Goal: Transaction & Acquisition: Purchase product/service

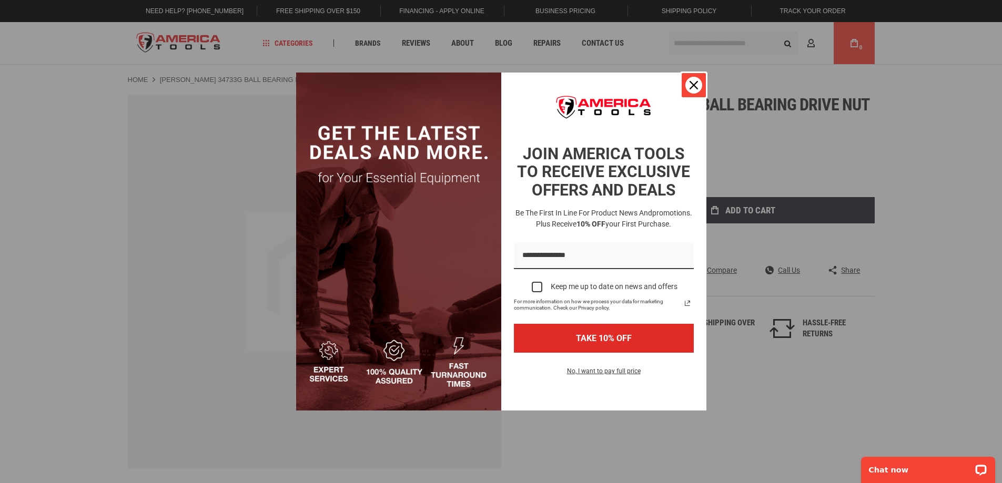
click at [689, 84] on div "Close" at bounding box center [693, 85] width 17 height 17
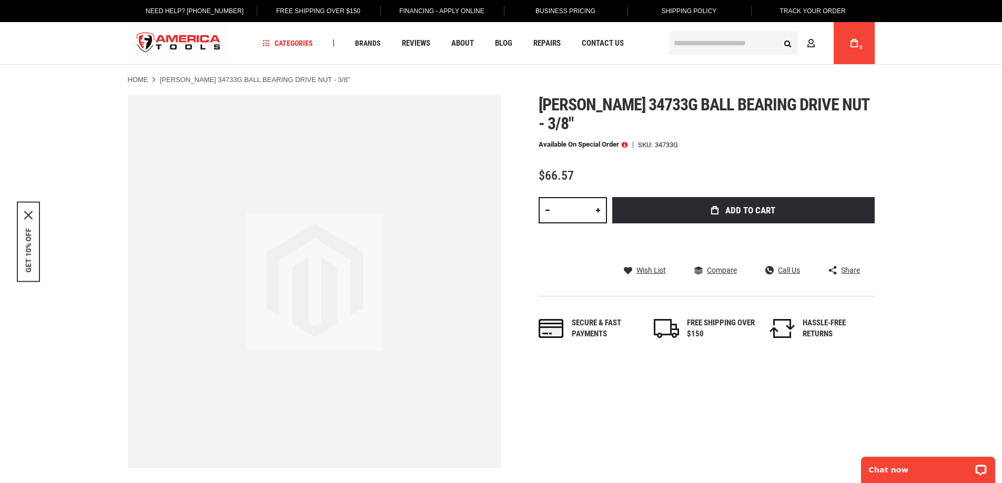
click at [583, 77] on ul "Home GREENLEE 34733G BALL BEARING DRIVE NUT - 3/8"" at bounding box center [501, 79] width 747 height 9
click at [703, 113] on span "[PERSON_NAME] 34733g ball bearing drive nut - 3/8"" at bounding box center [704, 114] width 331 height 39
drag, startPoint x: 669, startPoint y: 126, endPoint x: 688, endPoint y: 123, distance: 18.8
click at [688, 141] on div "Available on Special Order SKU 34733G" at bounding box center [707, 144] width 336 height 7
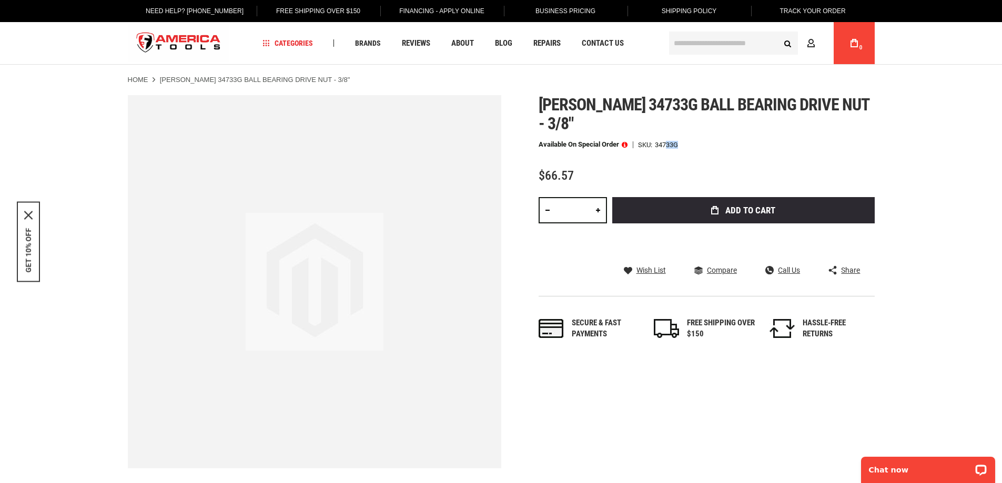
click at [688, 141] on div "Available on Special Order SKU 34733G" at bounding box center [707, 144] width 336 height 7
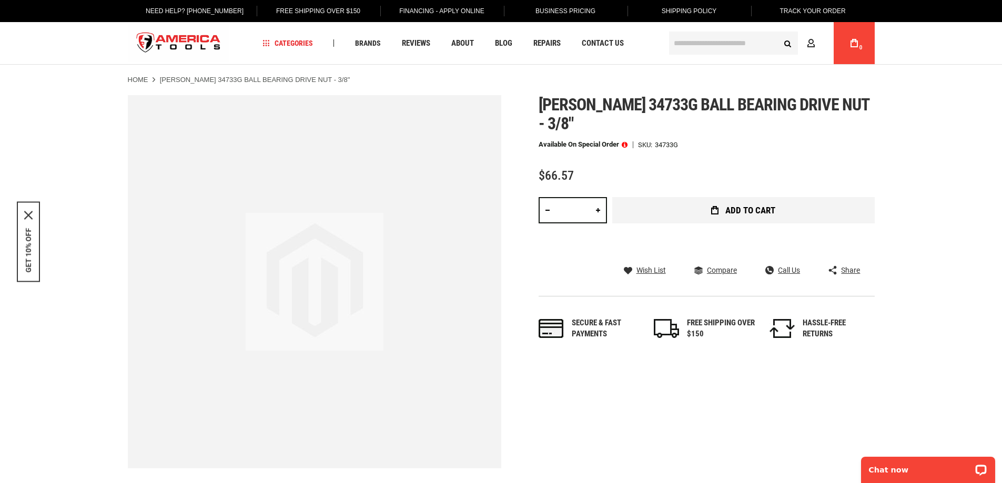
click at [823, 197] on button "Add to Cart" at bounding box center [743, 210] width 263 height 26
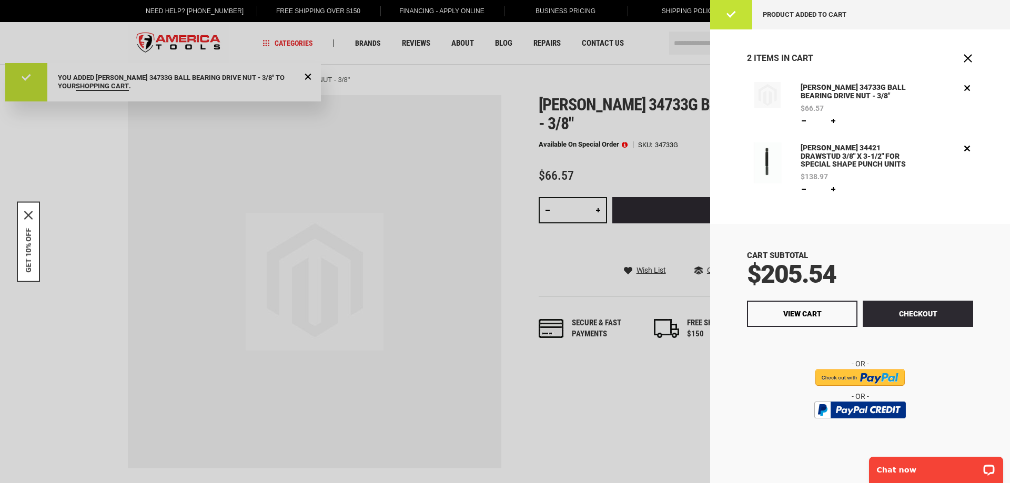
click at [864, 227] on div "Cart Subtotal $205.54 Checkout View Cart" at bounding box center [860, 353] width 300 height 259
click at [853, 284] on div "$205.54" at bounding box center [860, 274] width 226 height 25
drag, startPoint x: 852, startPoint y: 281, endPoint x: 722, endPoint y: 278, distance: 130.0
click at [722, 278] on div "Cart Subtotal $205.54 Checkout View Cart" at bounding box center [860, 353] width 300 height 259
click at [855, 255] on div "Cart Subtotal $205.54" at bounding box center [860, 268] width 226 height 36
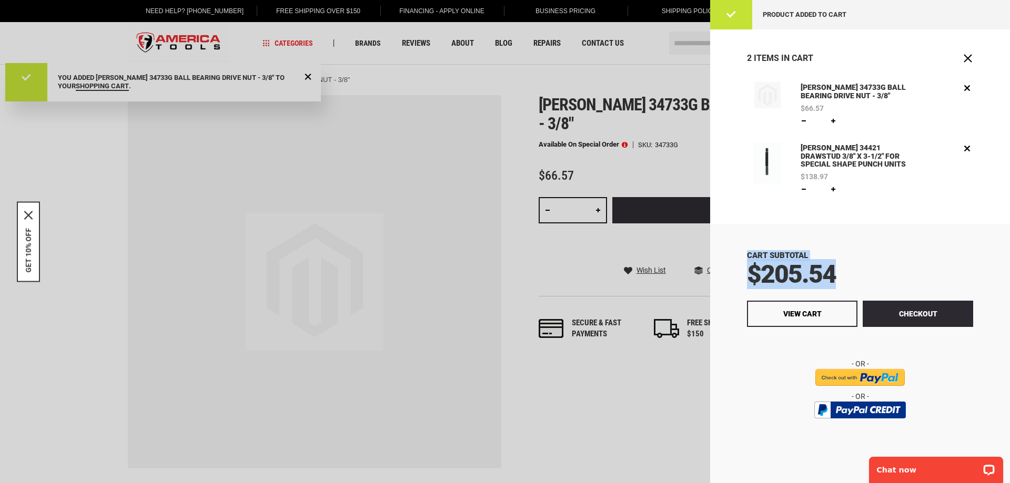
drag, startPoint x: 796, startPoint y: 269, endPoint x: 746, endPoint y: 245, distance: 54.8
click at [746, 245] on div "Cart Subtotal $205.54 Checkout View Cart" at bounding box center [860, 353] width 300 height 259
click at [749, 249] on div "Cart Subtotal $205.54 Checkout View Cart" at bounding box center [860, 353] width 300 height 259
drag, startPoint x: 749, startPoint y: 249, endPoint x: 866, endPoint y: 265, distance: 118.4
click at [866, 265] on div "Cart Subtotal $205.54 Checkout View Cart" at bounding box center [860, 353] width 300 height 259
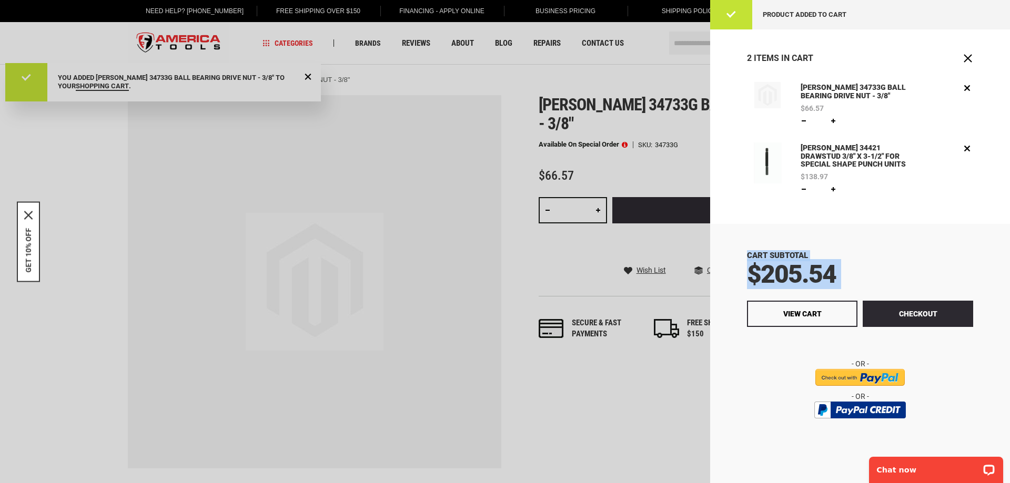
click at [866, 265] on div "$205.54" at bounding box center [860, 274] width 226 height 25
click at [817, 271] on span "$205.54" at bounding box center [791, 274] width 89 height 30
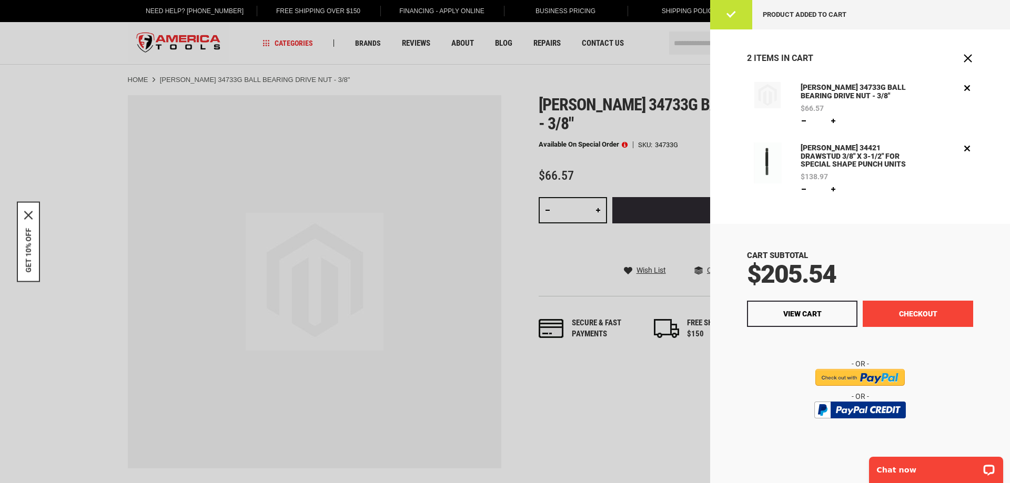
click at [918, 308] on button "Checkout" at bounding box center [918, 314] width 110 height 26
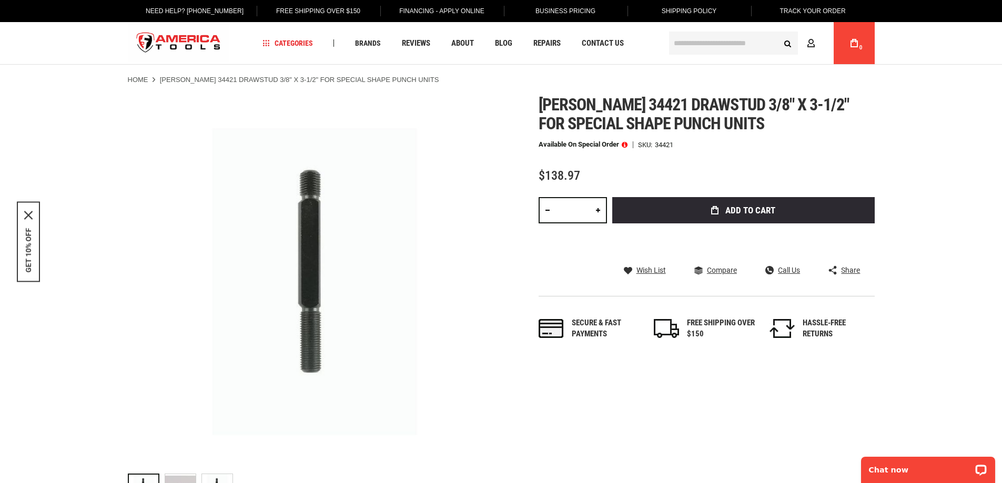
click at [710, 113] on span "Greenlee 34421 drawstud 3/8" x 3-1/2" for special shape punch units" at bounding box center [694, 114] width 311 height 39
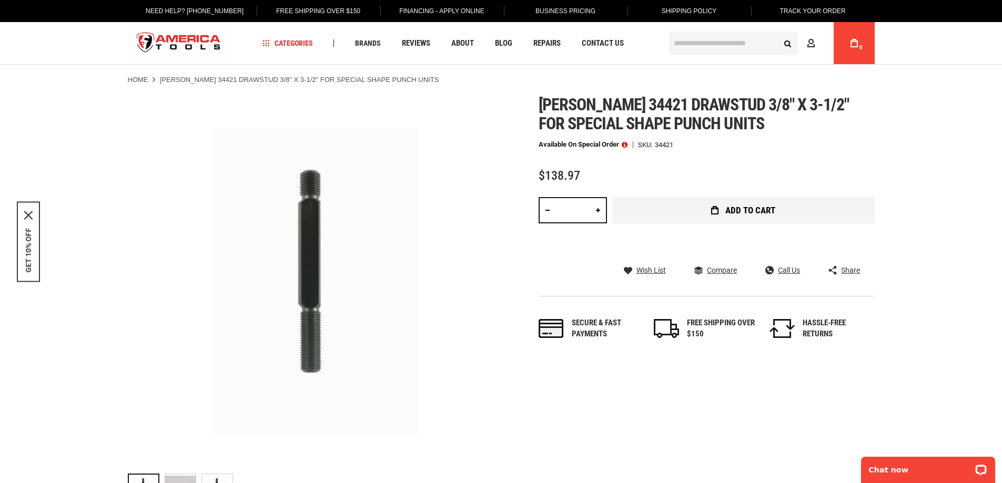
click at [716, 217] on button "Add to Cart" at bounding box center [743, 210] width 263 height 26
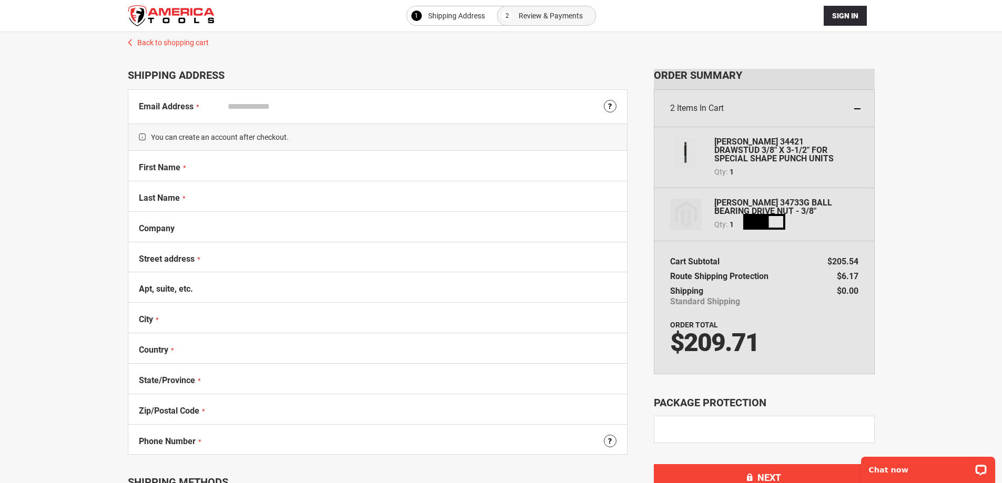
select select "**"
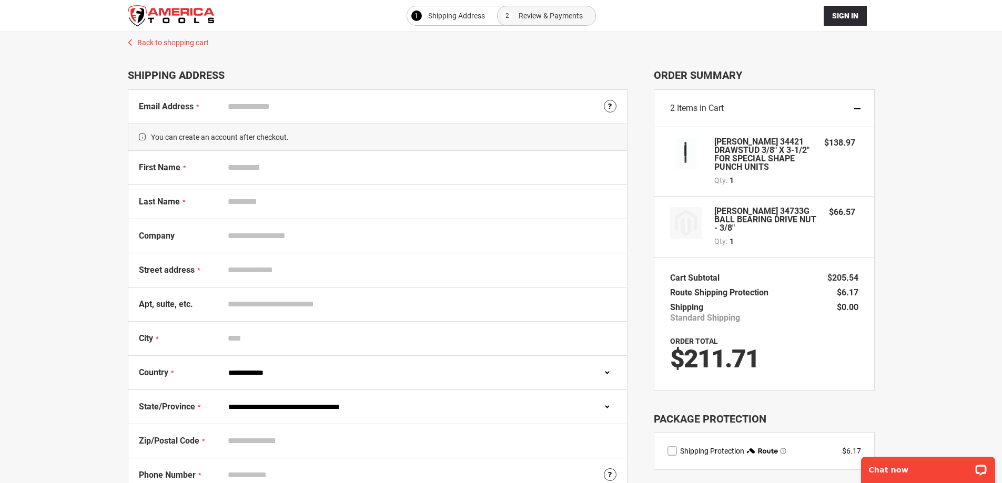
click at [324, 88] on li "Back to shopping cart Shipping Address Email Address Tooltip We'll send your or…" at bounding box center [378, 281] width 500 height 424
click at [324, 104] on input "Email Address" at bounding box center [419, 107] width 393 height 20
type input "**********"
click at [340, 167] on input "First Name" at bounding box center [419, 168] width 393 height 20
click at [895, 155] on div "**********" at bounding box center [501, 340] width 981 height 616
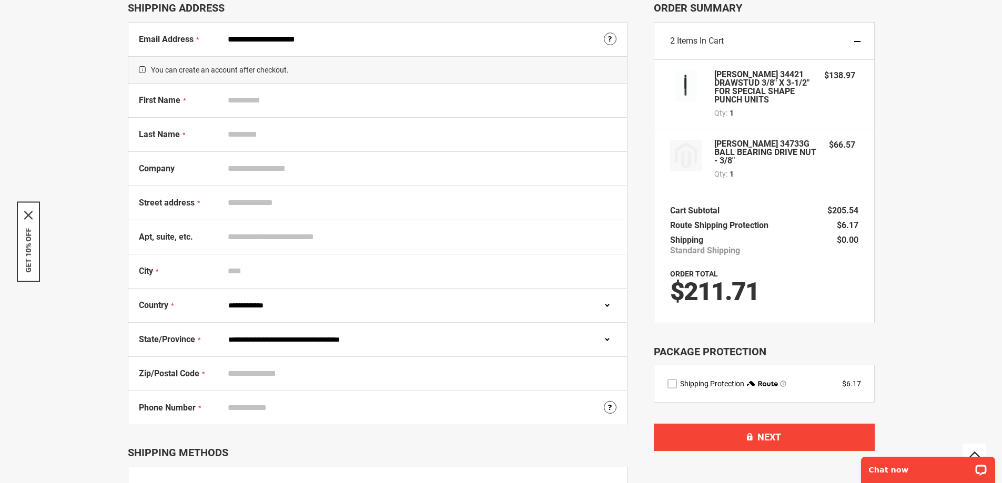
scroll to position [132, 0]
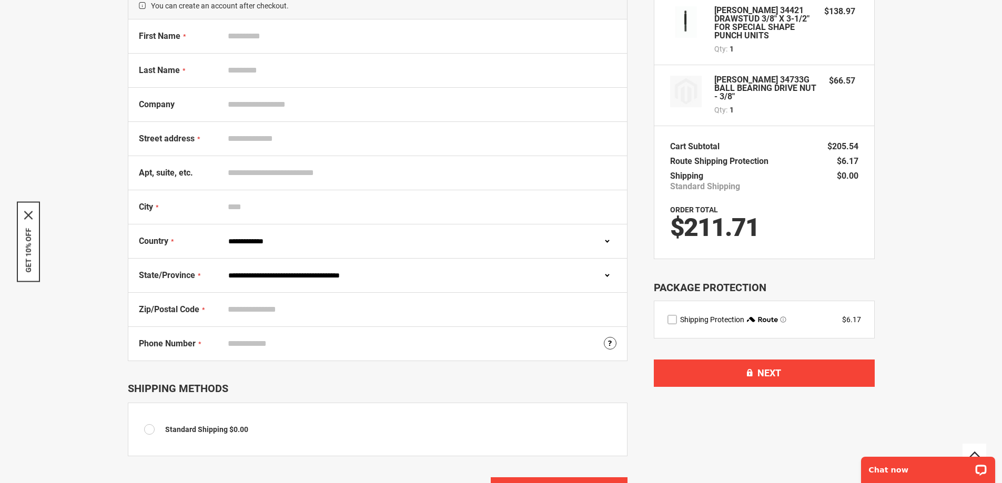
click at [673, 315] on label "route shipping protection selector element" at bounding box center [672, 319] width 9 height 9
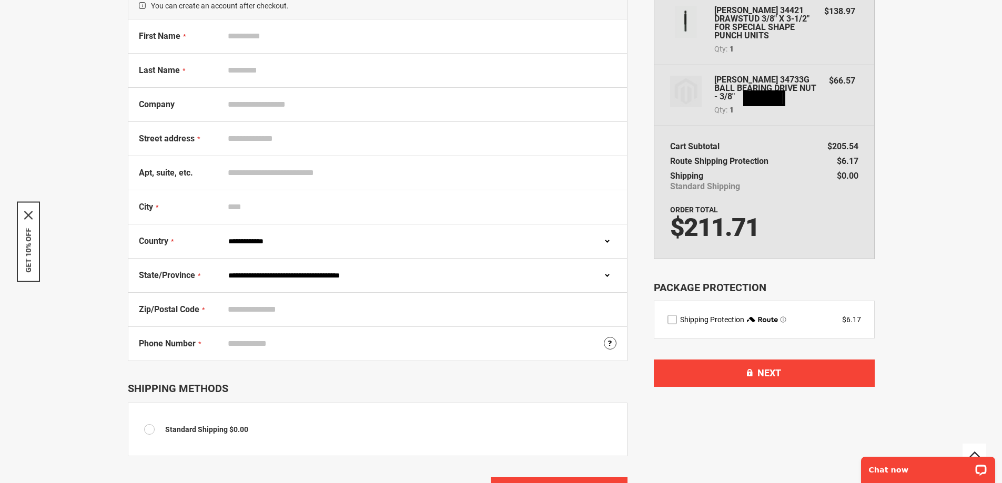
click at [724, 280] on div "Package Protection" at bounding box center [764, 287] width 221 height 15
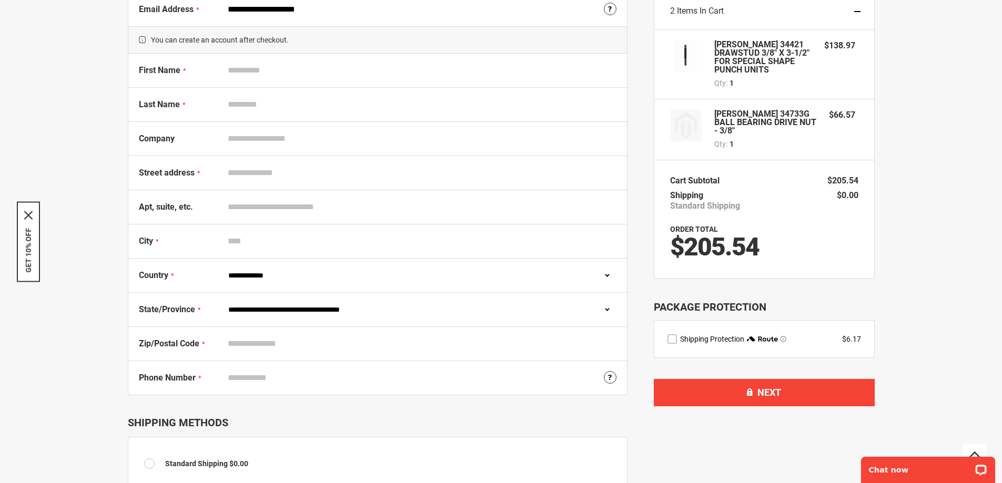
scroll to position [79, 0]
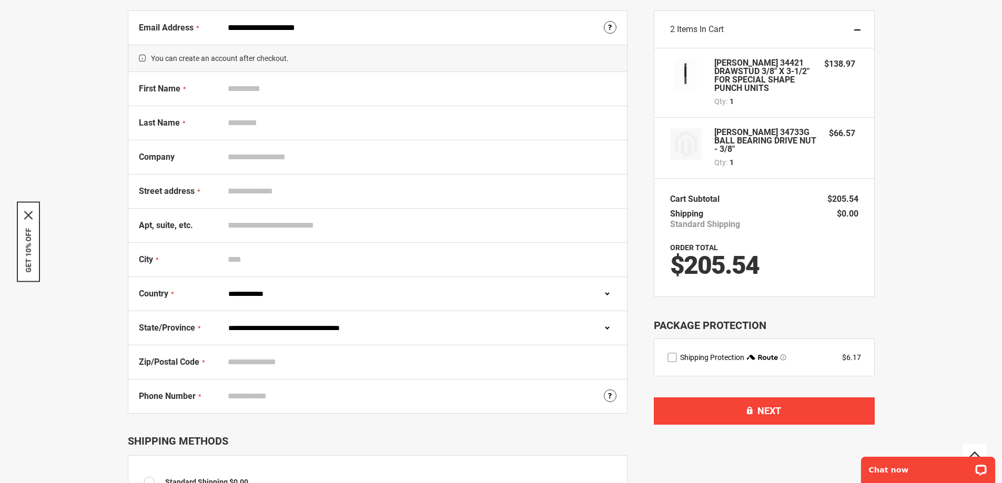
drag, startPoint x: 184, startPoint y: 434, endPoint x: 171, endPoint y: 376, distance: 59.9
drag, startPoint x: 281, startPoint y: 275, endPoint x: 284, endPoint y: 211, distance: 63.2
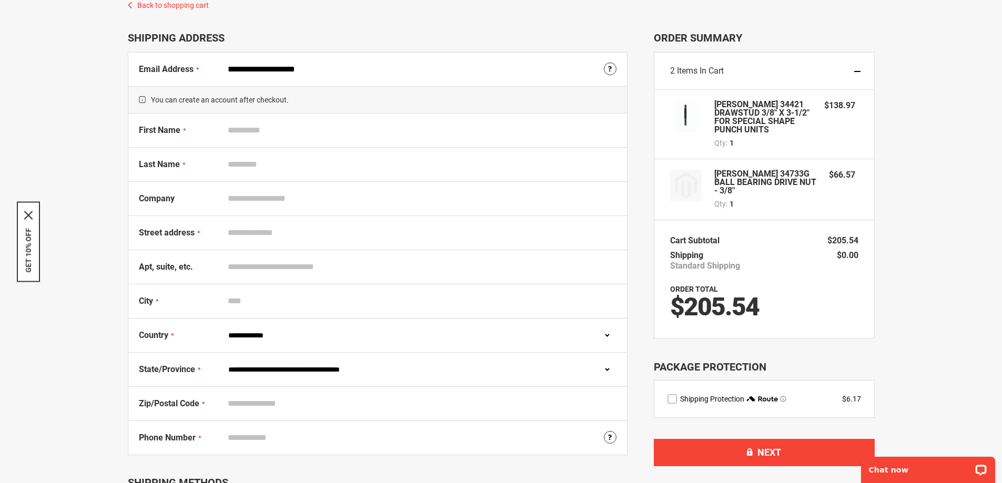
scroll to position [0, 0]
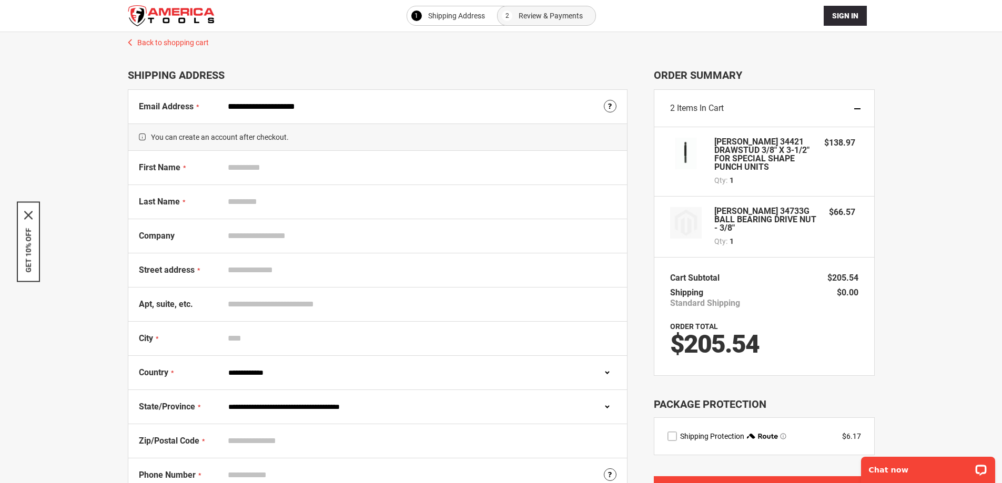
click at [308, 173] on input "First Name" at bounding box center [419, 168] width 393 height 20
type input "*****"
click at [412, 160] on input "*****" at bounding box center [419, 168] width 393 height 20
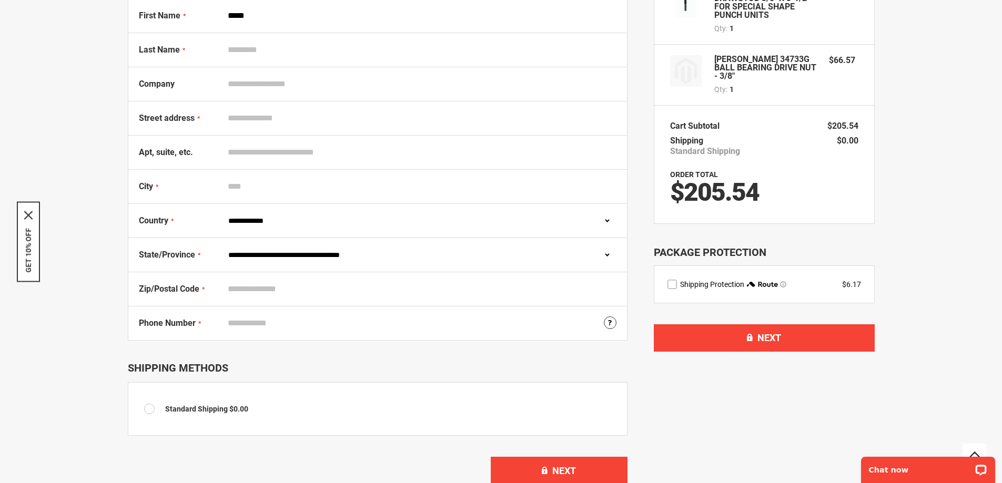
scroll to position [158, 0]
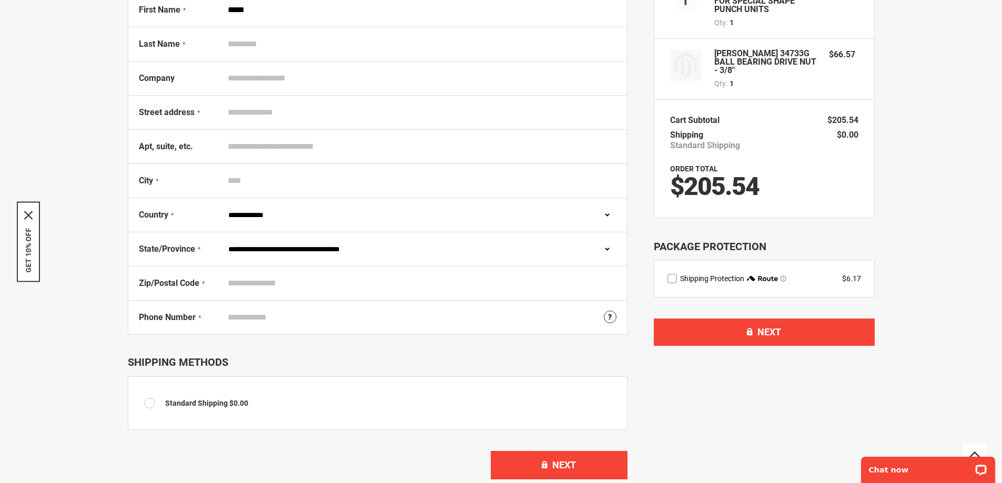
click at [216, 365] on div "Shipping Methods" at bounding box center [378, 362] width 500 height 13
drag, startPoint x: 230, startPoint y: 402, endPoint x: 254, endPoint y: 402, distance: 23.1
click at [254, 402] on td "Standard Shipping $0.00" at bounding box center [388, 403] width 446 height 21
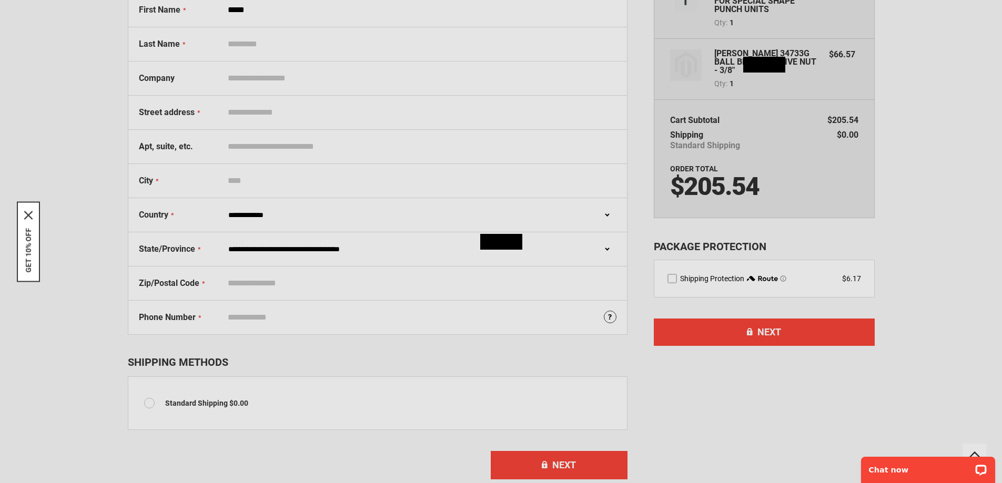
click at [236, 402] on div "Please wait..." at bounding box center [501, 241] width 1002 height 483
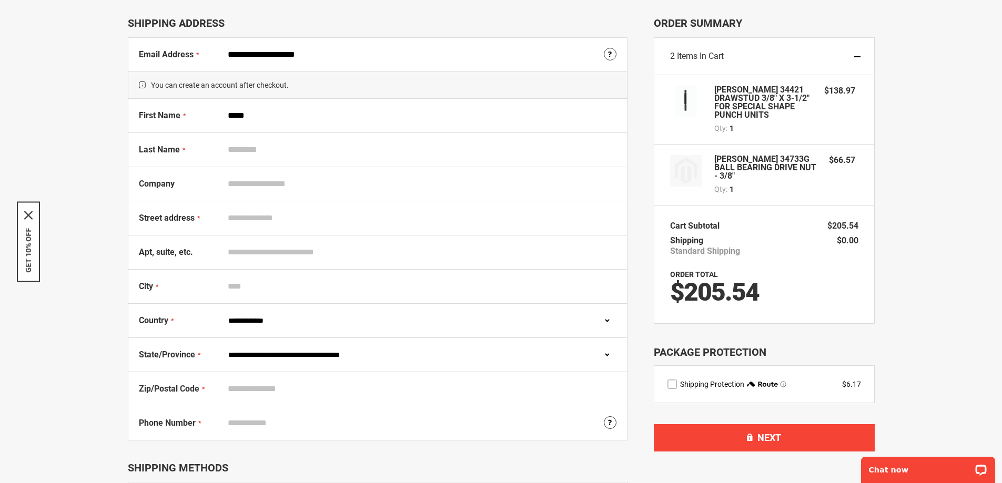
scroll to position [0, 0]
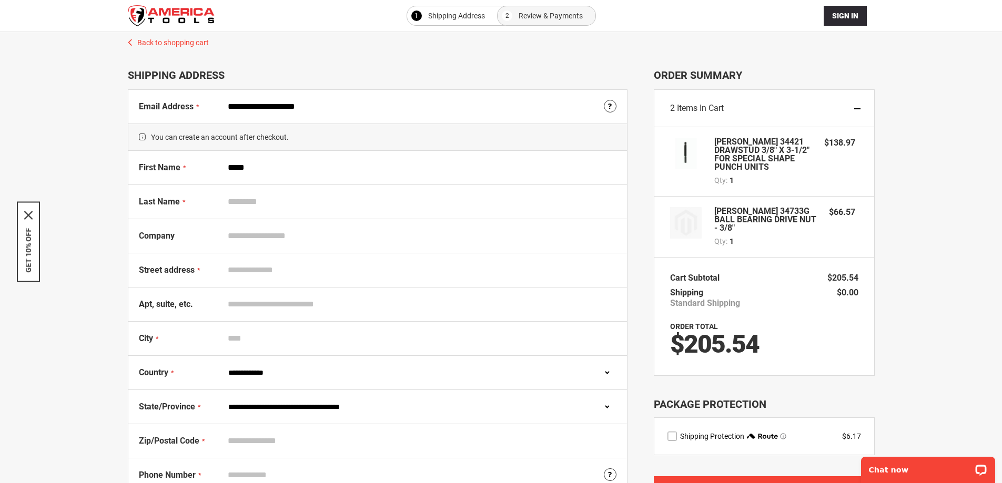
click at [350, 195] on input "Last Name" at bounding box center [419, 202] width 393 height 20
click at [360, 173] on input "*****" at bounding box center [419, 168] width 393 height 20
type input "******"
click at [921, 171] on div "**********" at bounding box center [501, 340] width 981 height 616
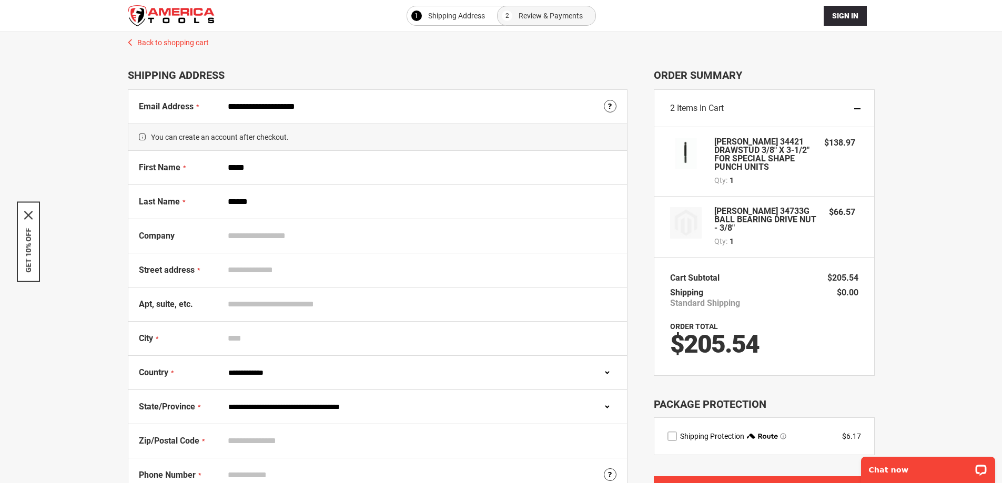
click at [446, 226] on div "Company" at bounding box center [377, 236] width 499 height 34
click at [365, 245] on input "Company" at bounding box center [419, 236] width 393 height 20
type input "**********"
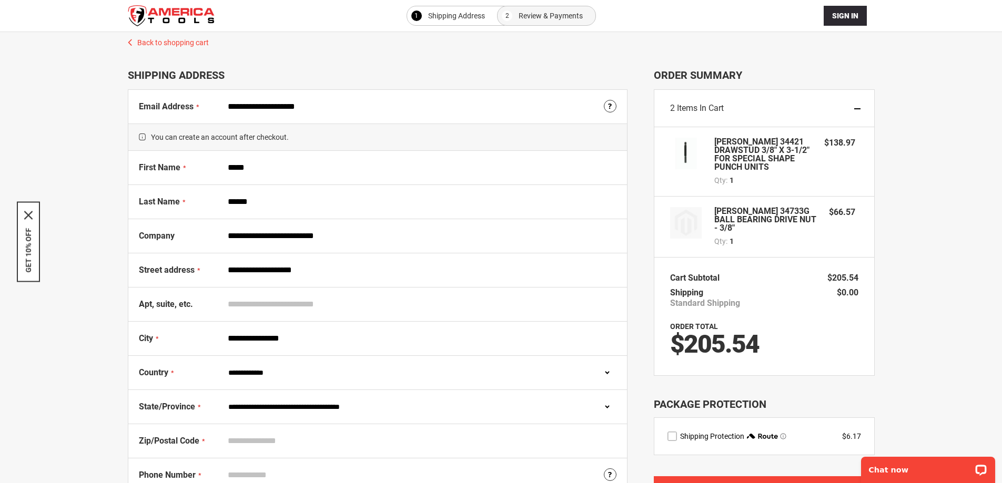
select select "**"
type input "*****"
type input "**********"
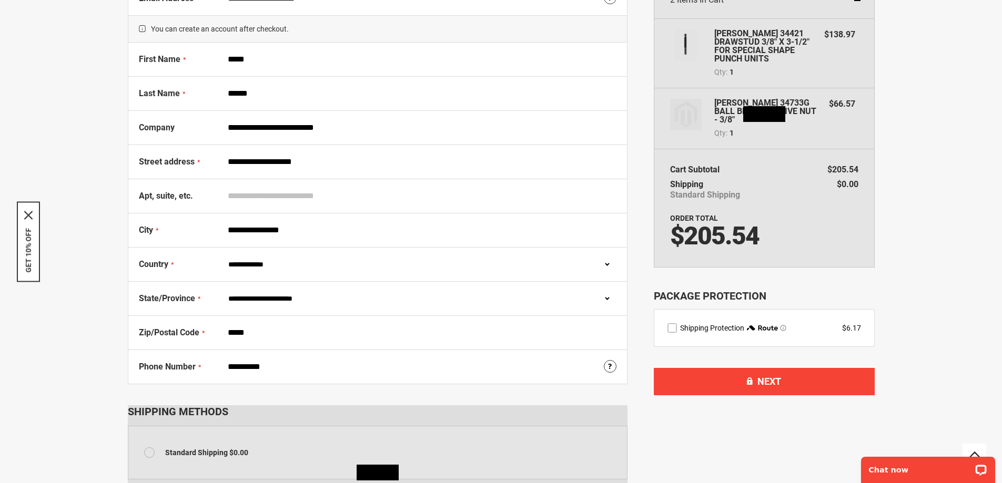
scroll to position [126, 0]
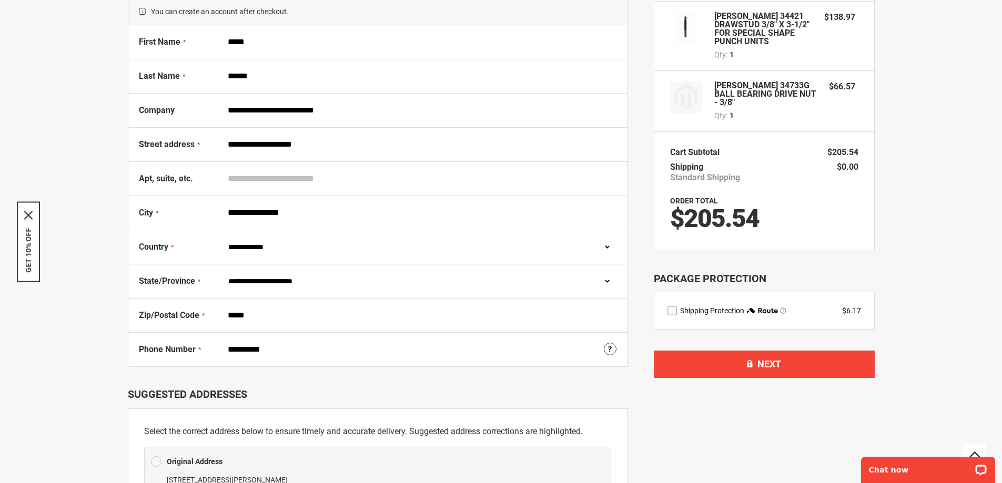
drag, startPoint x: 299, startPoint y: 350, endPoint x: 159, endPoint y: 350, distance: 139.9
click at [159, 350] on div "**********" at bounding box center [377, 350] width 499 height 34
type input "**********"
click at [262, 381] on li "Suggested Addresses Select the correct address below to ensure timely and accur…" at bounding box center [378, 487] width 500 height 240
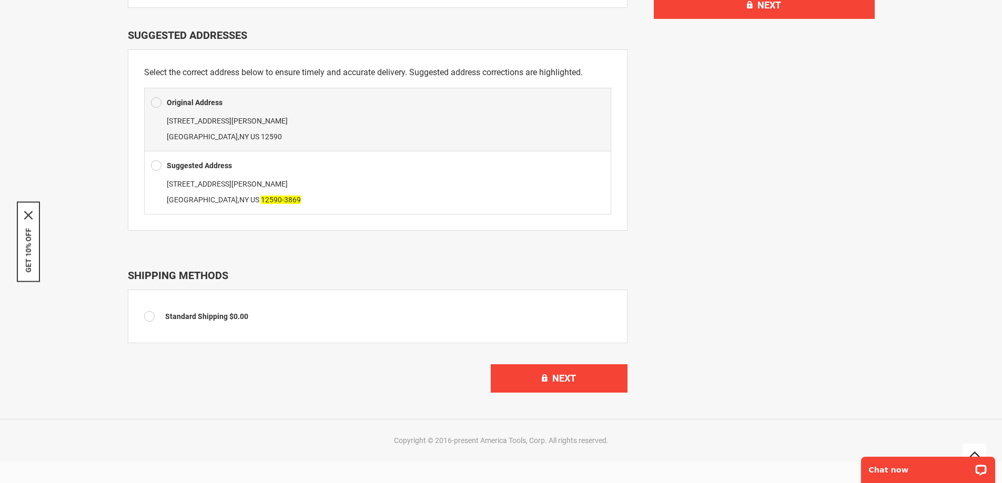
scroll to position [537, 0]
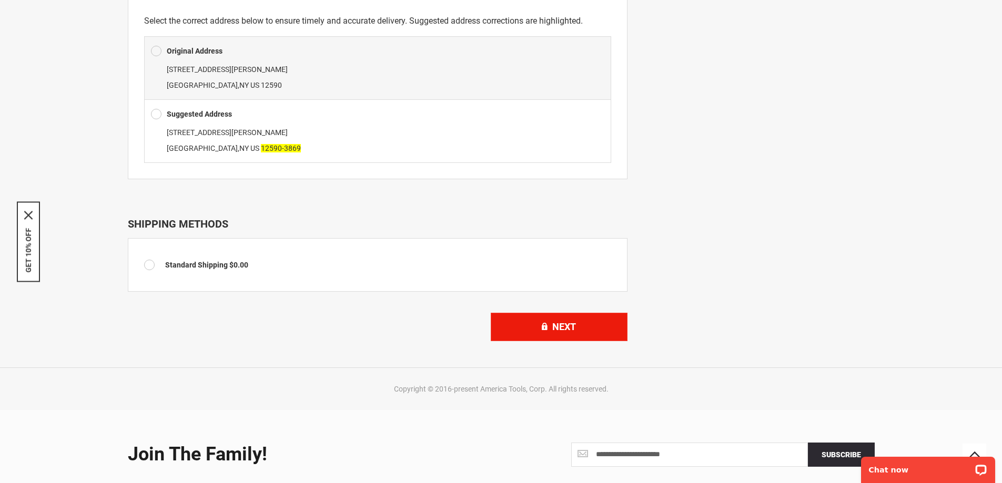
click at [554, 331] on span "Next" at bounding box center [564, 326] width 24 height 11
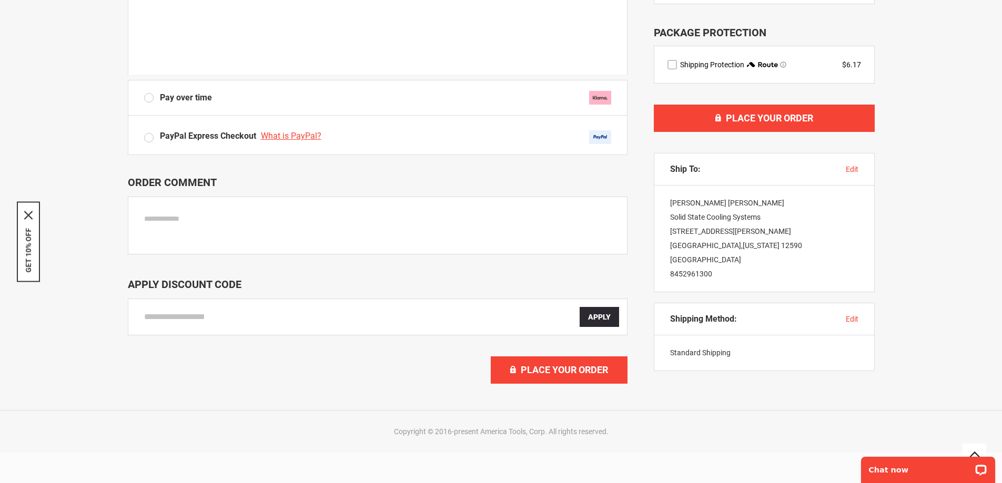
scroll to position [475, 0]
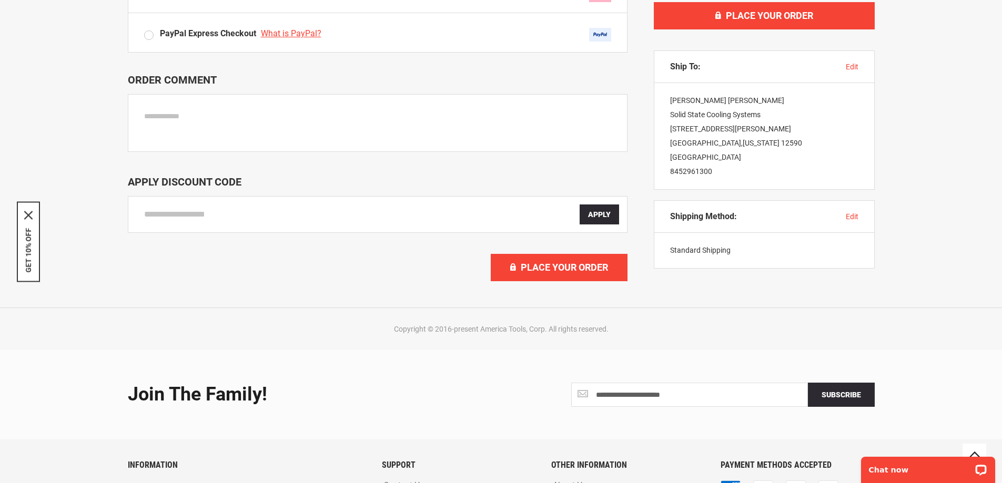
click at [858, 213] on span "edit" at bounding box center [852, 217] width 13 height 8
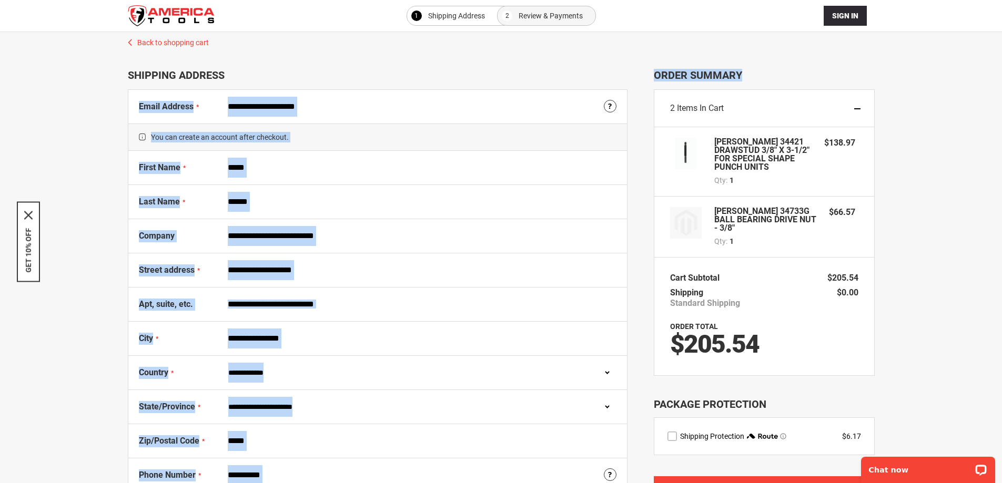
drag, startPoint x: 674, startPoint y: 69, endPoint x: 745, endPoint y: 71, distance: 70.5
click at [745, 71] on div "**********" at bounding box center [501, 479] width 747 height 820
click at [745, 71] on span "Order Summary" at bounding box center [764, 75] width 221 height 13
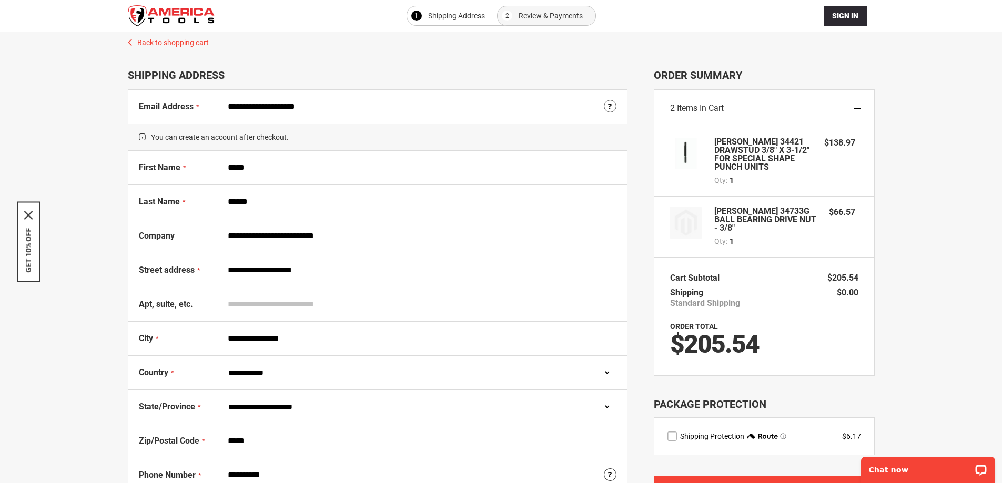
click at [725, 76] on span "Order Summary" at bounding box center [764, 75] width 221 height 13
click at [695, 69] on span "Order Summary" at bounding box center [764, 75] width 221 height 13
click at [690, 75] on span "Order Summary" at bounding box center [764, 75] width 221 height 13
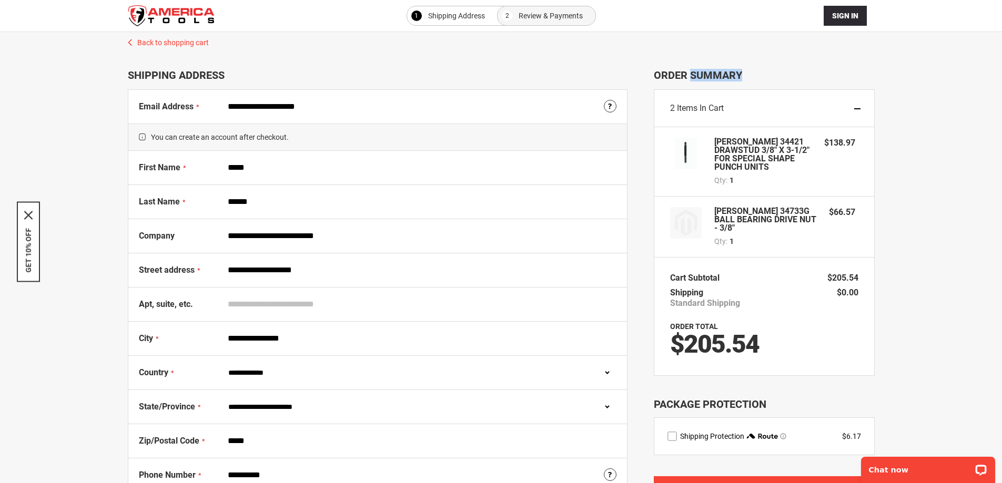
click at [690, 75] on span "Order Summary" at bounding box center [764, 75] width 221 height 13
click at [688, 73] on span "Order Summary" at bounding box center [764, 75] width 221 height 13
click at [680, 75] on span "Order Summary" at bounding box center [764, 75] width 221 height 13
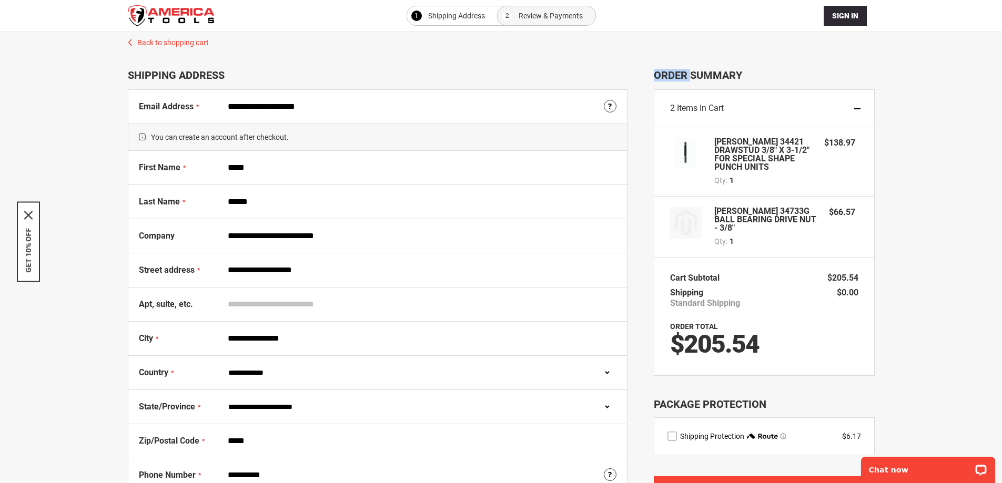
click at [691, 74] on span "Order Summary" at bounding box center [764, 75] width 221 height 13
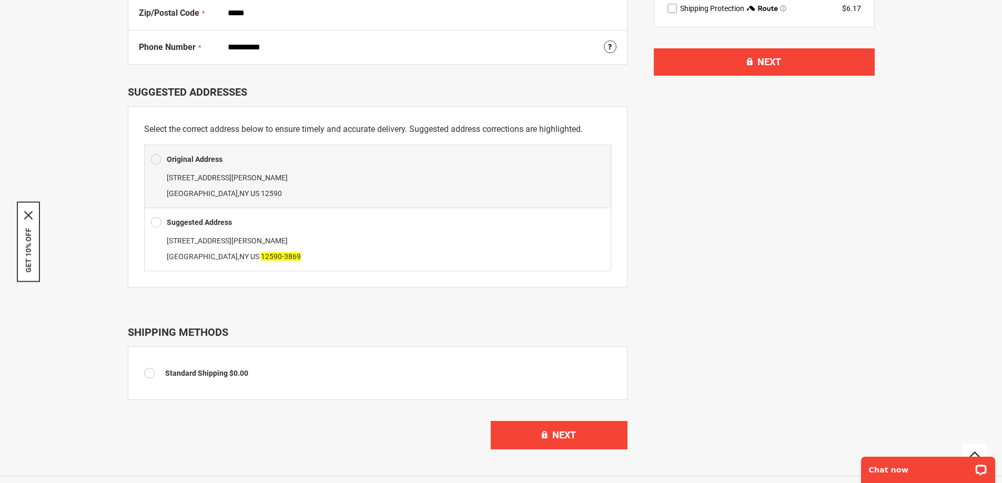
drag, startPoint x: 614, startPoint y: 83, endPoint x: 428, endPoint y: 97, distance: 186.8
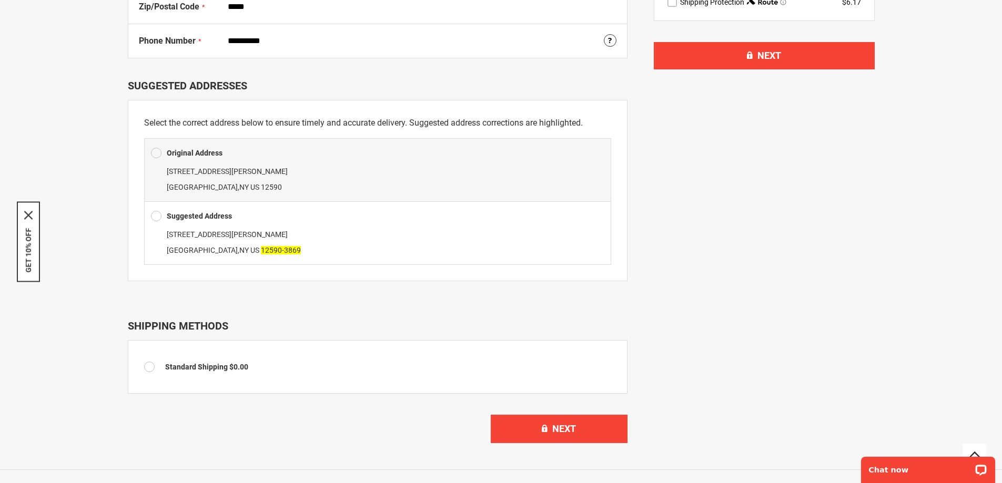
scroll to position [437, 0]
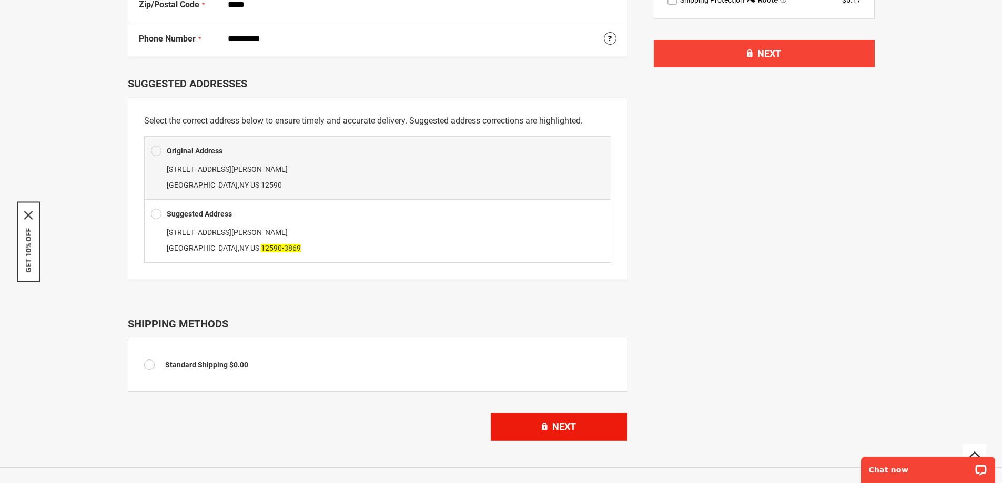
click at [574, 423] on span "Next" at bounding box center [564, 426] width 24 height 11
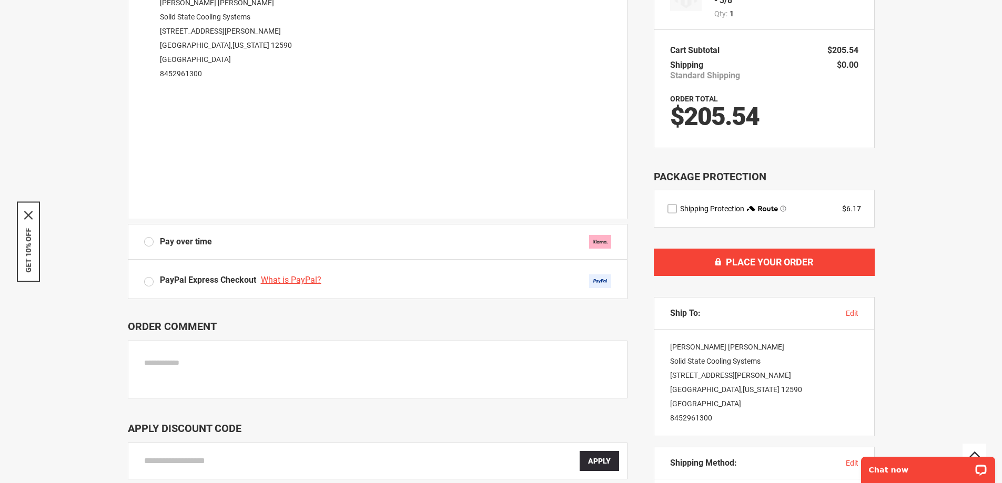
scroll to position [241, 0]
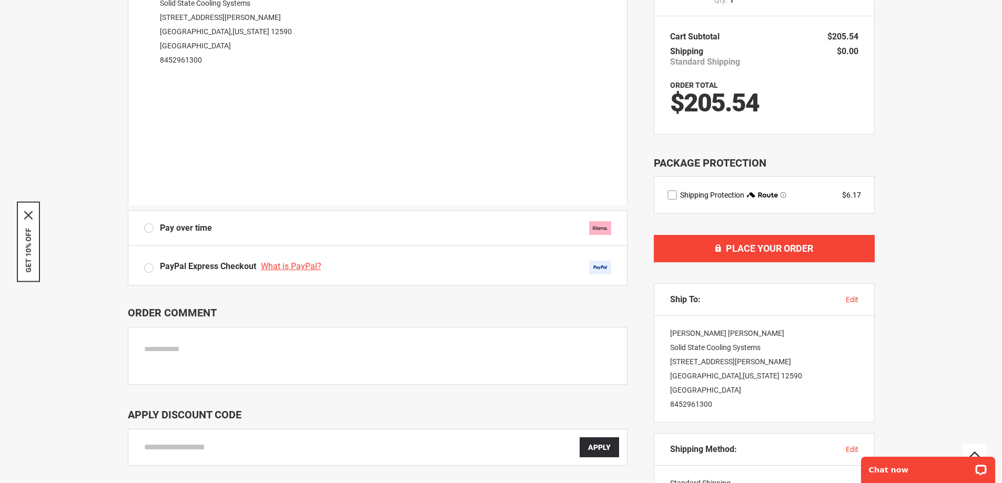
click at [126, 207] on div "**********" at bounding box center [501, 158] width 981 height 734
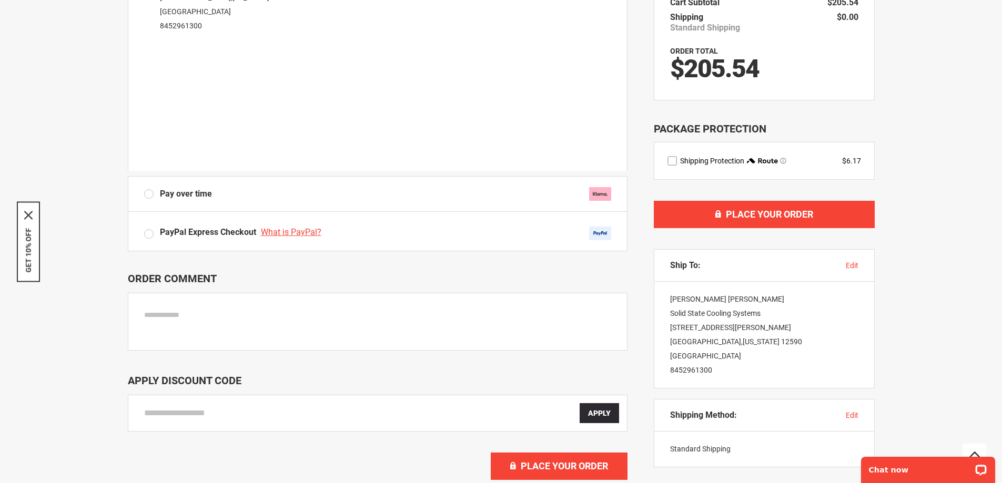
scroll to position [294, 0]
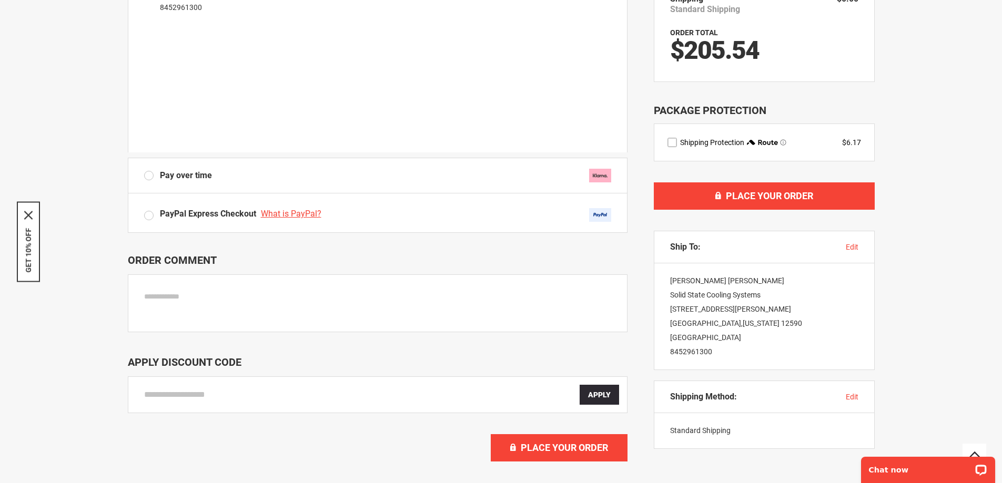
click at [245, 307] on textarea at bounding box center [378, 304] width 500 height 58
type textarea "**********"
click at [355, 349] on div "**********" at bounding box center [378, 363] width 500 height 218
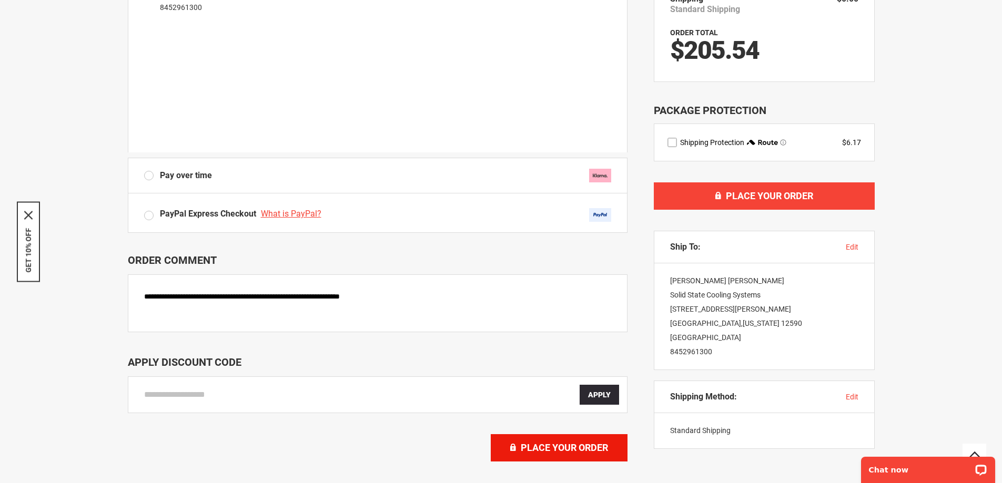
click at [613, 451] on button "Place Your Order" at bounding box center [559, 448] width 137 height 27
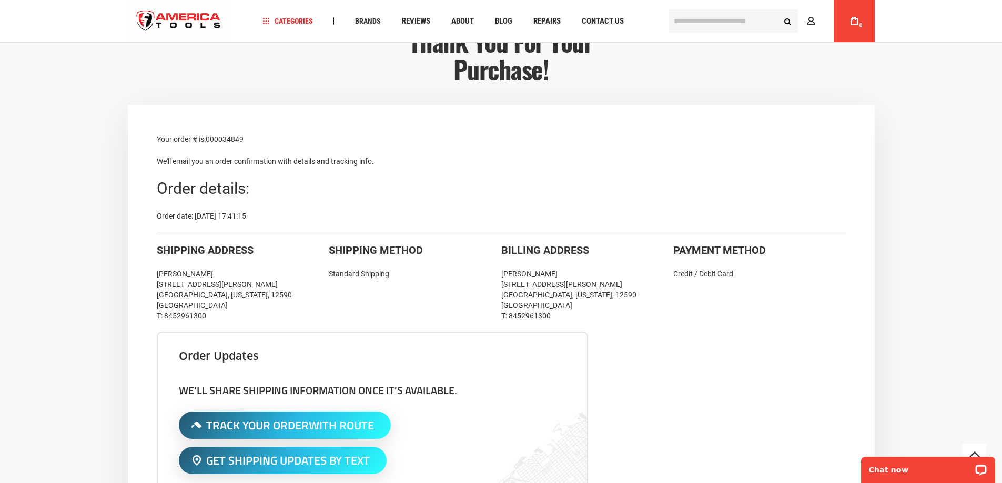
scroll to position [115, 0]
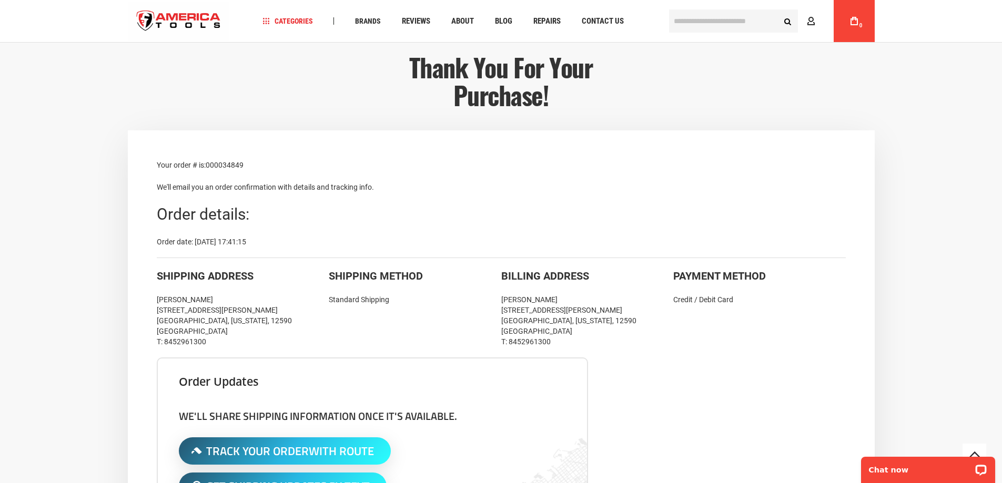
drag, startPoint x: 502, startPoint y: 320, endPoint x: 502, endPoint y: 297, distance: 23.2
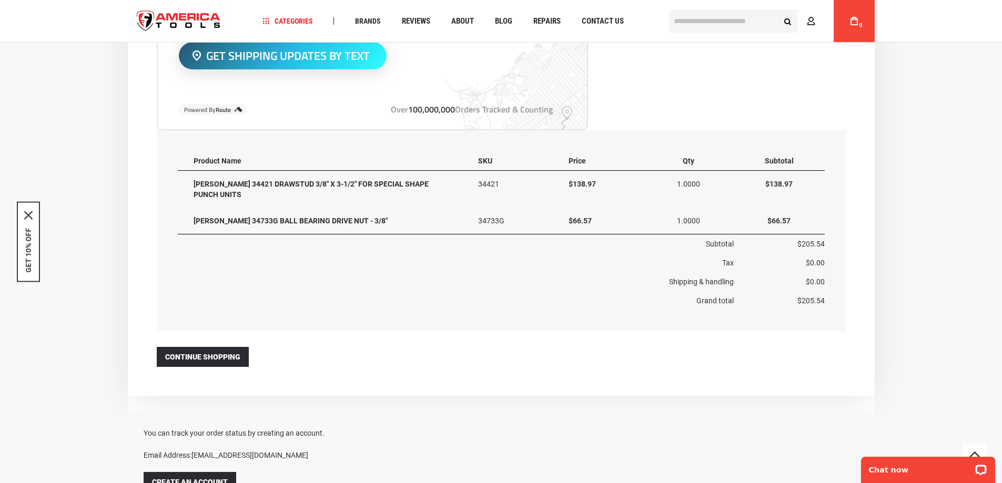
scroll to position [558, 0]
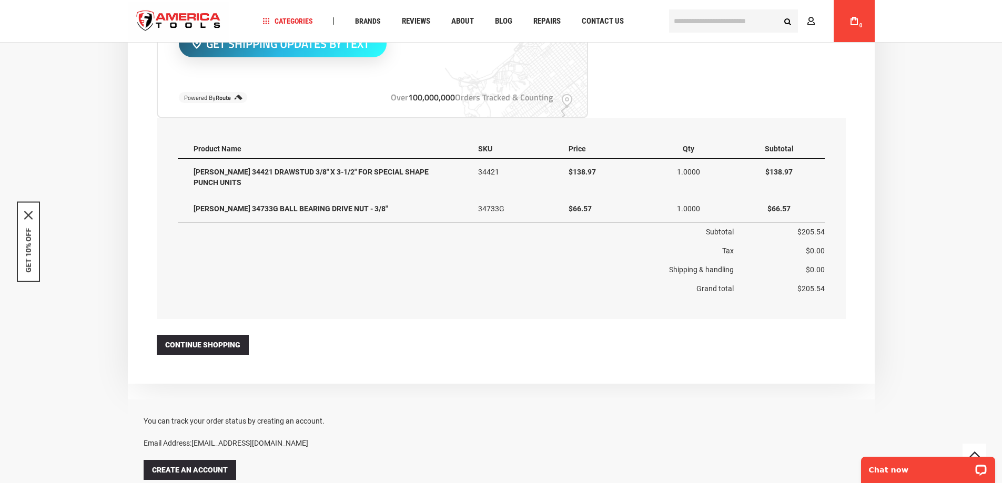
click at [485, 318] on div "Items ordered Product Name SKU Price Qty Subtotal GREENLEE 34421 DRAWSTUD 3/8" …" at bounding box center [501, 218] width 689 height 201
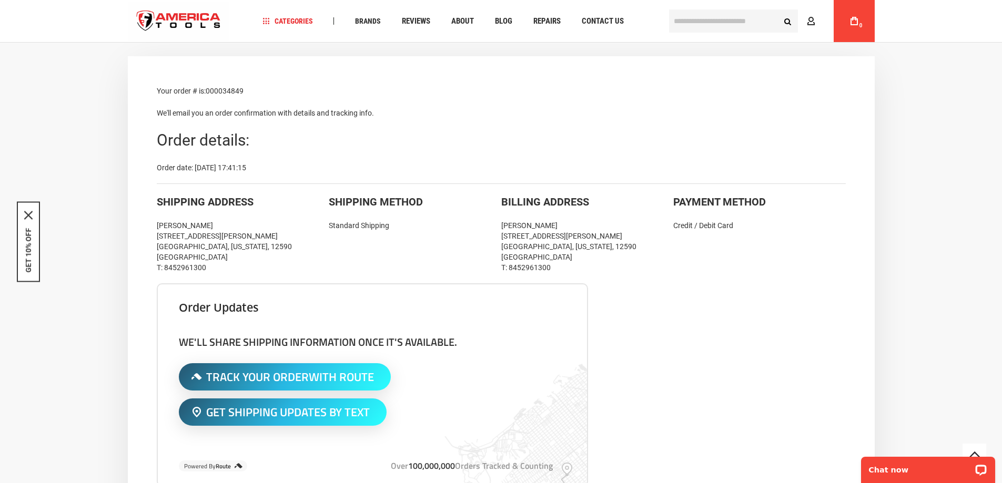
scroll to position [0, 0]
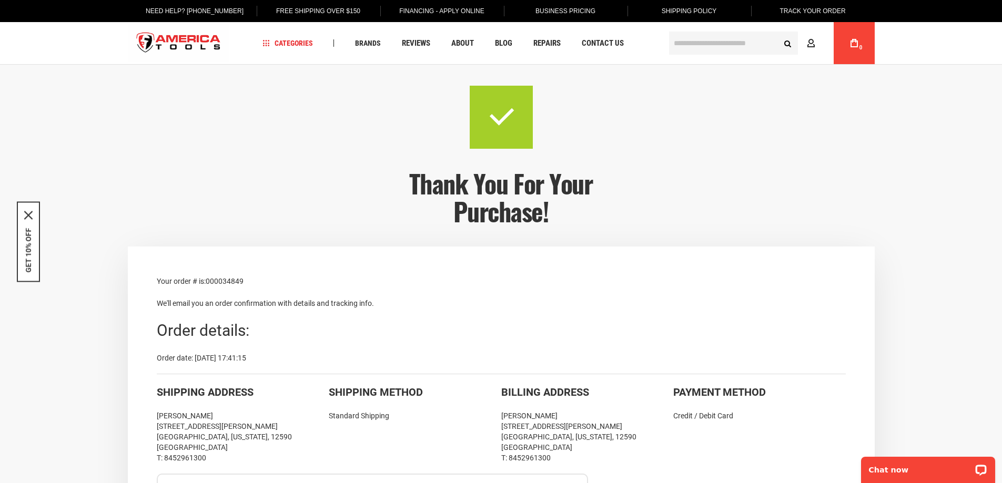
click at [714, 38] on input "text" at bounding box center [733, 43] width 129 height 23
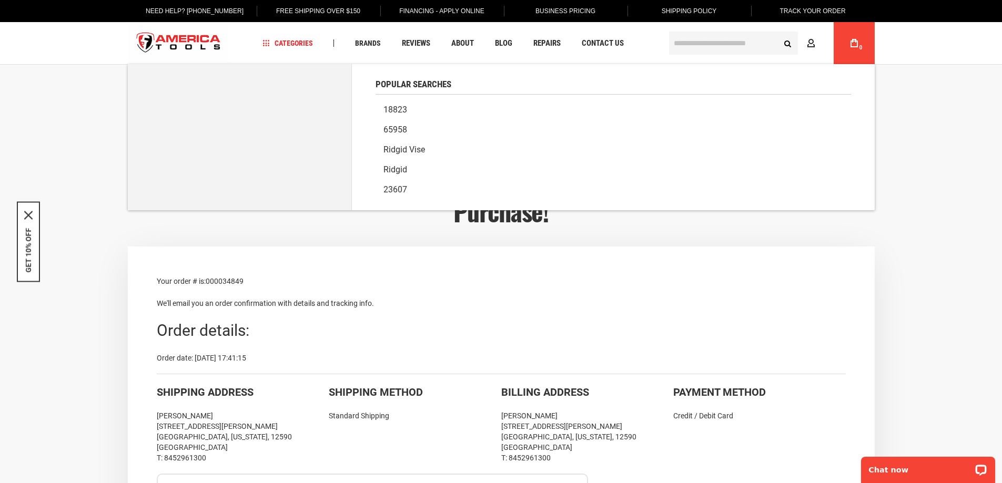
click at [686, 50] on input "text" at bounding box center [733, 43] width 129 height 23
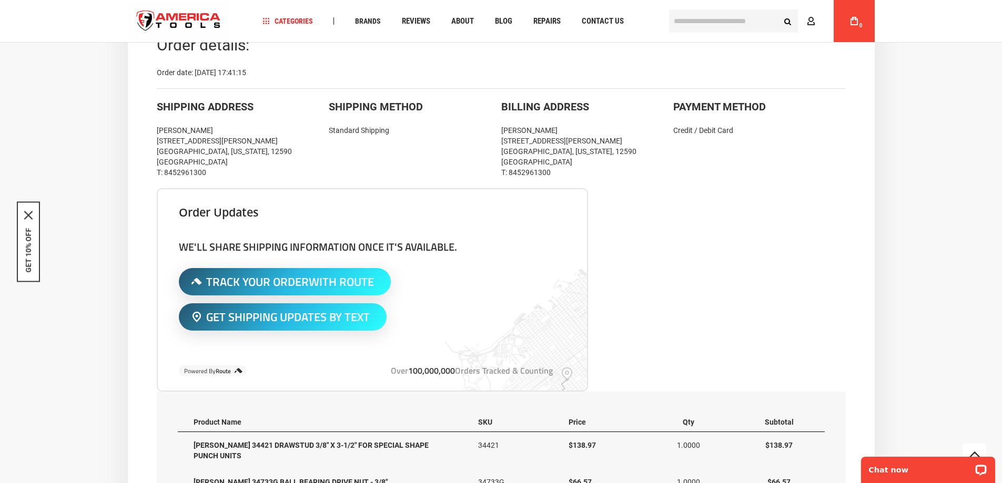
scroll to position [473, 0]
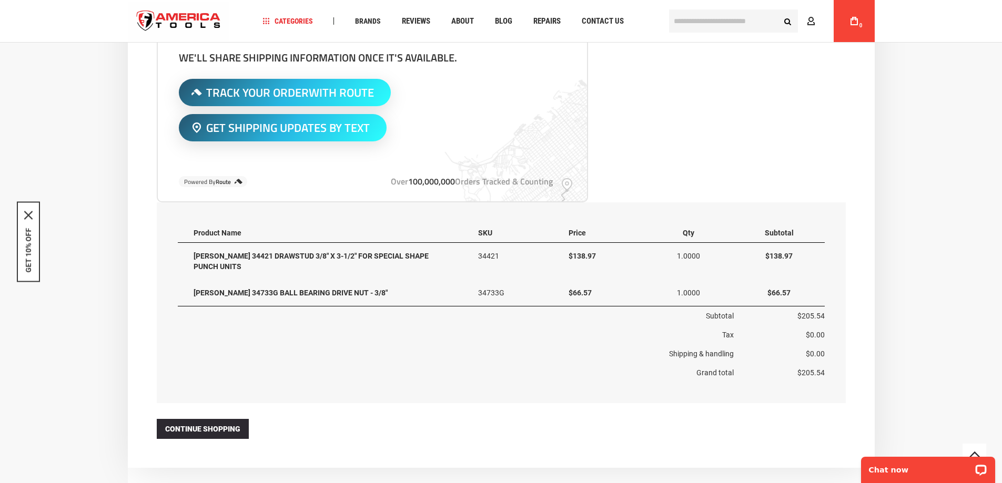
click at [282, 256] on td "[PERSON_NAME] 34421 DRAWSTUD 3/8" X 3-1/2" FOR SPECIAL SHAPE PUNCH UNITS" at bounding box center [320, 261] width 285 height 37
click at [283, 256] on td "[PERSON_NAME] 34421 DRAWSTUD 3/8" X 3-1/2" FOR SPECIAL SHAPE PUNCH UNITS" at bounding box center [320, 261] width 285 height 37
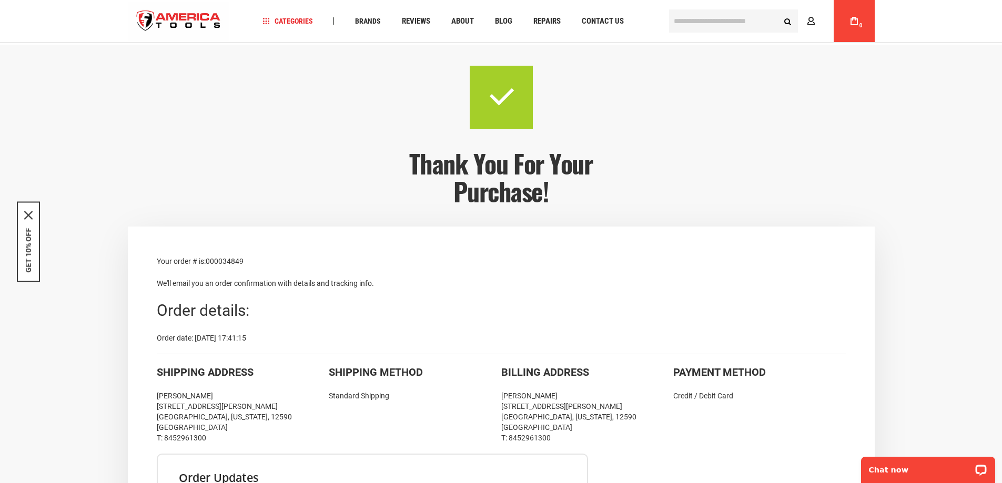
scroll to position [0, 0]
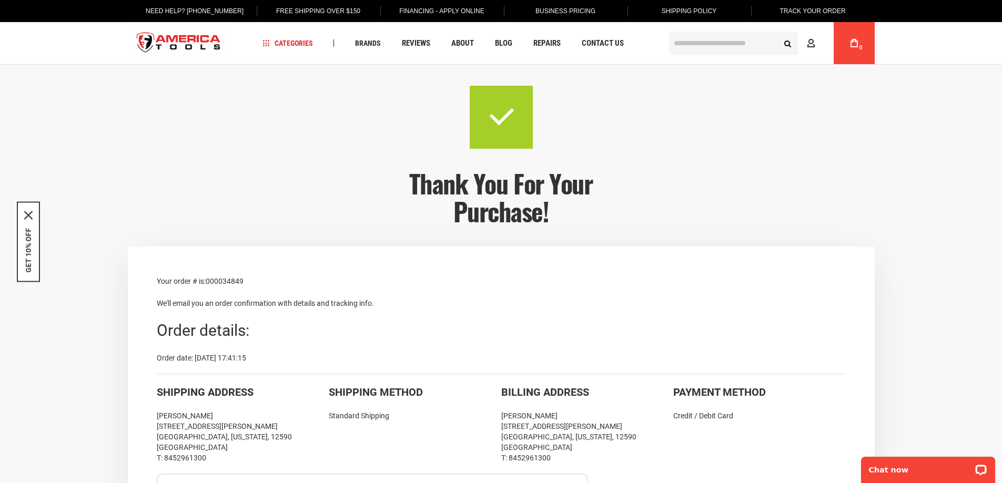
click at [193, 52] on img "store logo" at bounding box center [179, 43] width 102 height 39
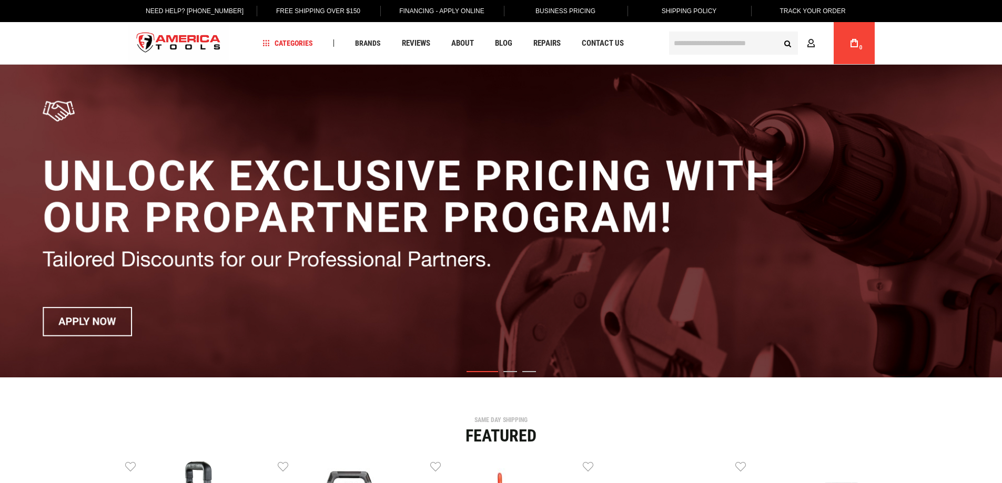
drag, startPoint x: 0, startPoint y: 0, endPoint x: 692, endPoint y: 48, distance: 694.0
click at [692, 48] on input "text" at bounding box center [733, 43] width 129 height 23
type input "*****"
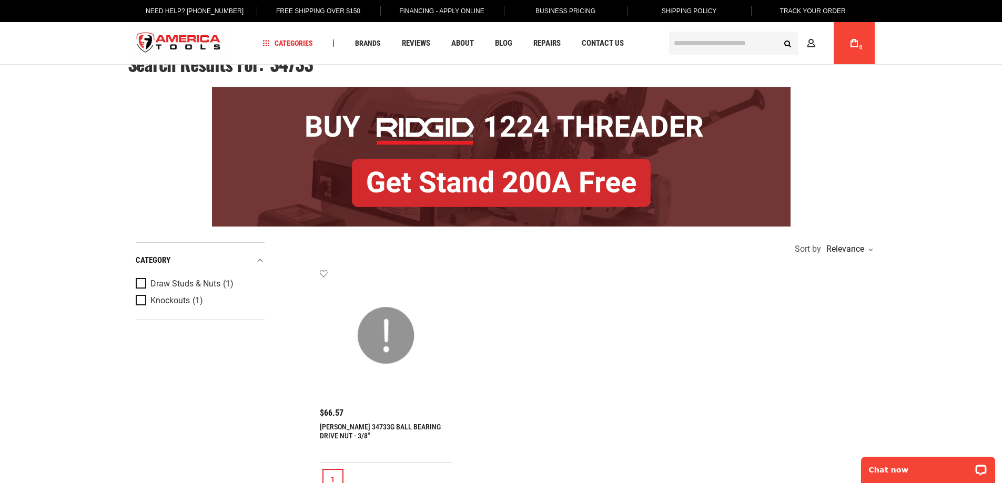
scroll to position [105, 0]
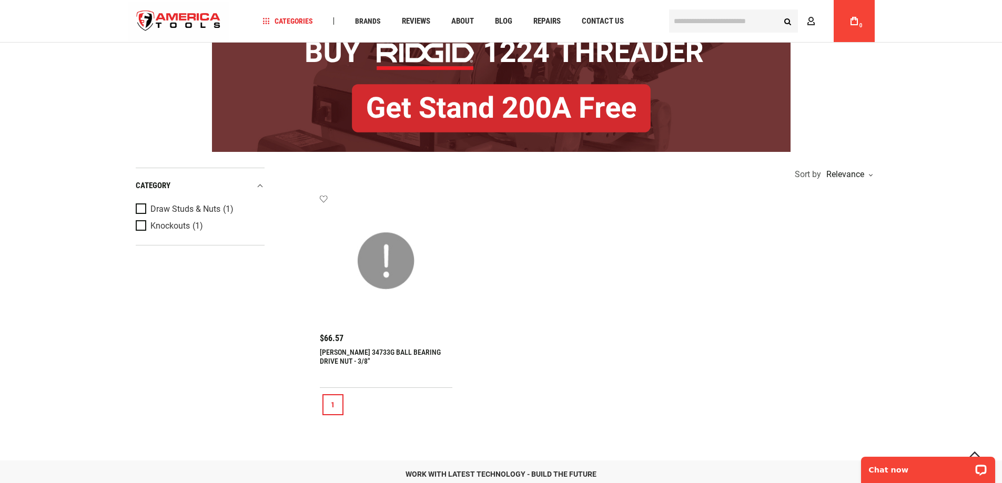
click at [400, 349] on link "[PERSON_NAME] 34733G BALL BEARING DRIVE NUT - 3/8"" at bounding box center [380, 356] width 121 height 17
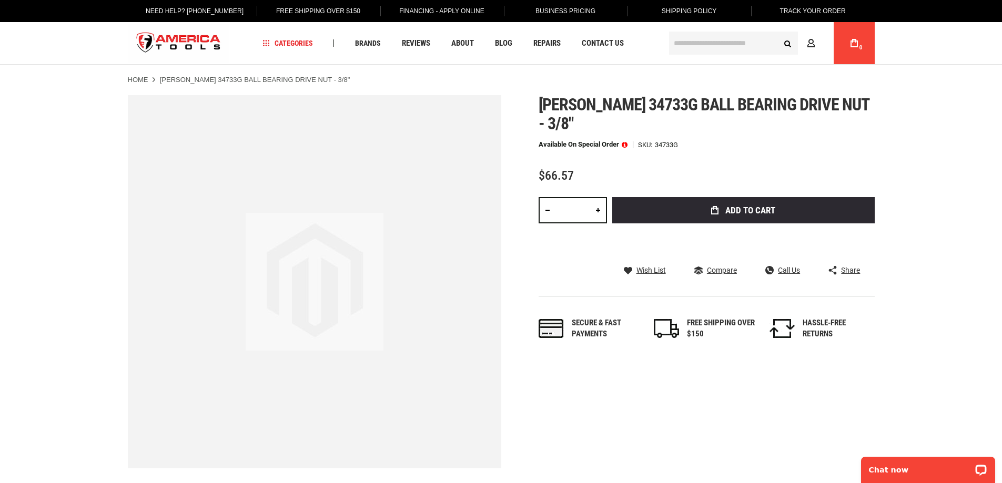
click at [628, 141] on span at bounding box center [625, 144] width 6 height 7
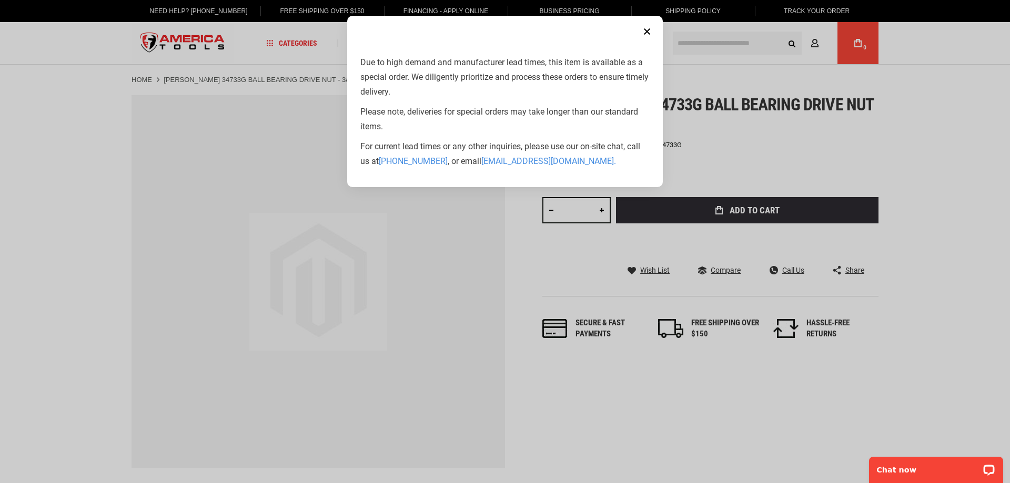
click at [640, 36] on button "Close" at bounding box center [647, 31] width 21 height 21
